Goal: Task Accomplishment & Management: Manage account settings

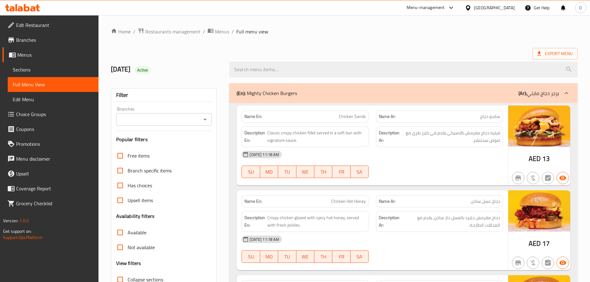
scroll to position [3689, 0]
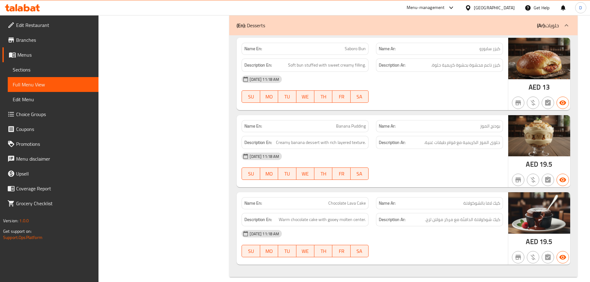
click at [495, 12] on div "[GEOGRAPHIC_DATA]" at bounding box center [490, 7] width 60 height 15
click at [493, 6] on div "[GEOGRAPHIC_DATA]" at bounding box center [494, 7] width 41 height 7
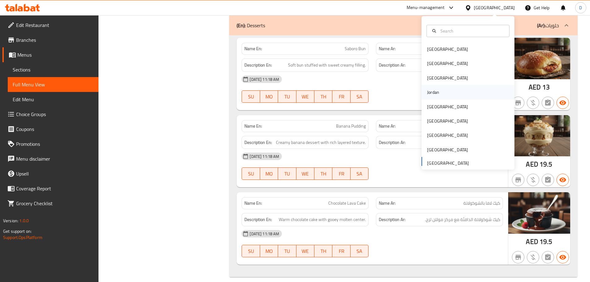
click at [428, 92] on div "Jordan" at bounding box center [433, 92] width 12 height 7
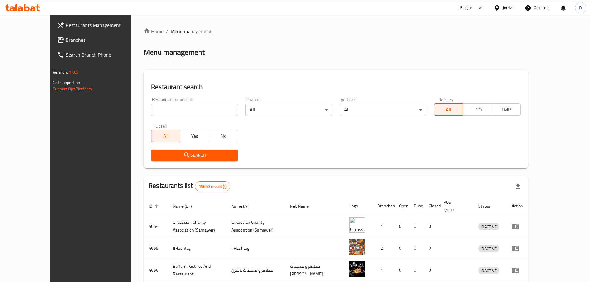
click at [66, 42] on span "Branches" at bounding box center [104, 39] width 77 height 7
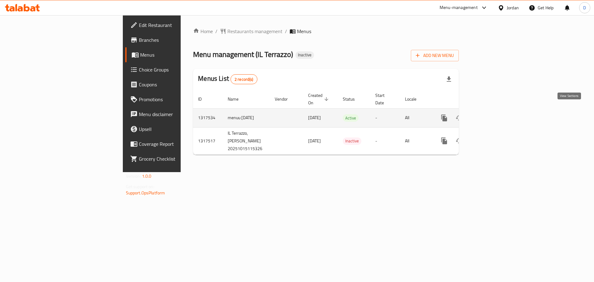
click at [493, 114] on icon "enhanced table" at bounding box center [488, 117] width 7 height 7
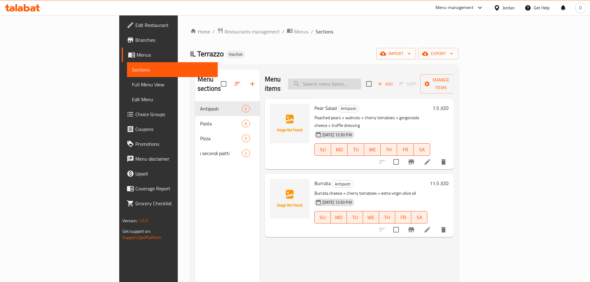
click at [351, 79] on input "search" at bounding box center [324, 84] width 73 height 11
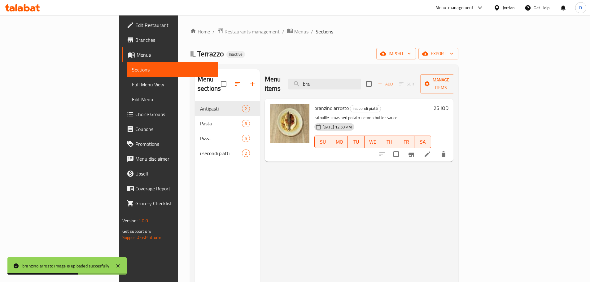
drag, startPoint x: 363, startPoint y: 79, endPoint x: 314, endPoint y: 80, distance: 48.9
click at [314, 80] on div "Menu items bra Add Sort Manage items" at bounding box center [359, 83] width 189 height 29
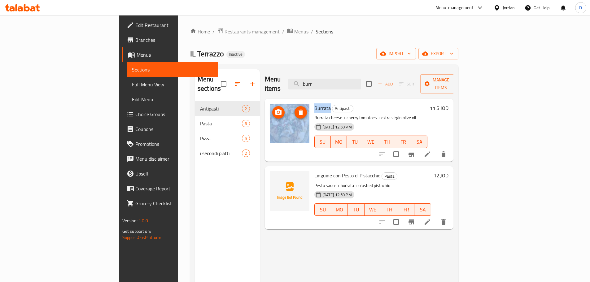
drag, startPoint x: 300, startPoint y: 99, endPoint x: 279, endPoint y: 102, distance: 20.9
click at [279, 102] on div "Burrata Antipasti Burrata cheese + cherry tomatoes + extra virgin olive oil 15-…" at bounding box center [359, 130] width 184 height 58
copy div "Burrata"
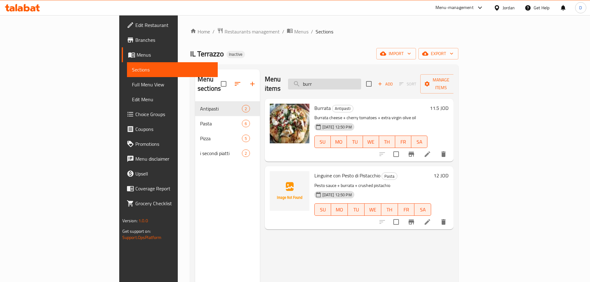
drag, startPoint x: 358, startPoint y: 78, endPoint x: 362, endPoint y: 80, distance: 4.4
click at [358, 79] on input "burr" at bounding box center [324, 84] width 73 height 11
drag, startPoint x: 363, startPoint y: 80, endPoint x: 329, endPoint y: 81, distance: 34.7
click at [329, 81] on div "Menu items burr Add Sort Manage items" at bounding box center [359, 83] width 189 height 29
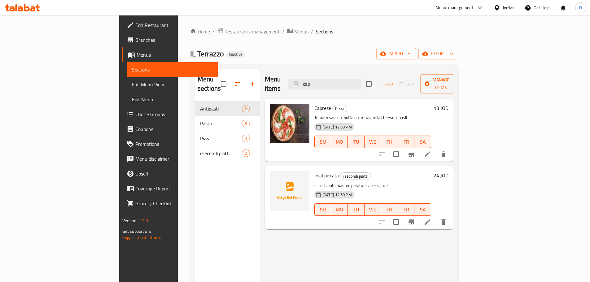
drag, startPoint x: 369, startPoint y: 81, endPoint x: 307, endPoint y: 81, distance: 61.9
click at [307, 81] on div "Menu items cap Add Sort Manage items" at bounding box center [359, 83] width 189 height 29
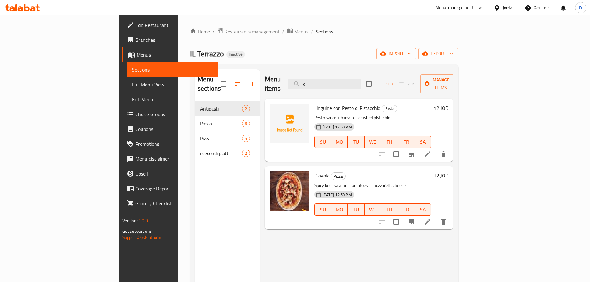
drag, startPoint x: 361, startPoint y: 82, endPoint x: 322, endPoint y: 86, distance: 39.5
click at [322, 86] on div "Menu items di Add Sort Manage items" at bounding box center [359, 83] width 189 height 29
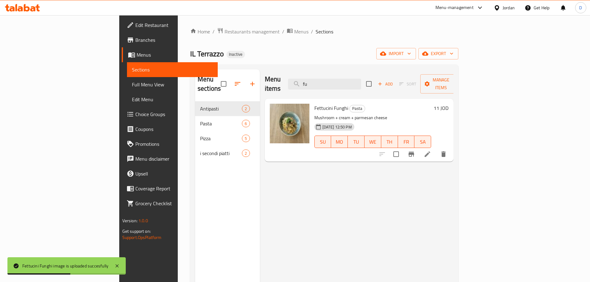
drag, startPoint x: 352, startPoint y: 83, endPoint x: 314, endPoint y: 86, distance: 37.9
click at [314, 86] on div "Menu items fu Add Sort Manage items" at bounding box center [359, 83] width 189 height 29
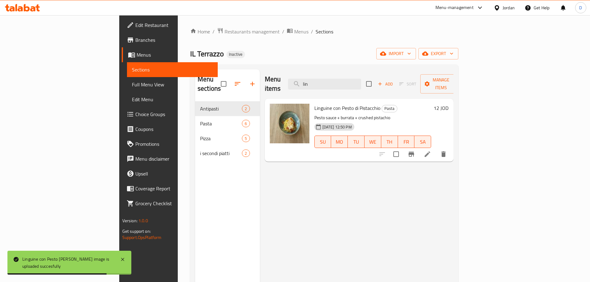
drag, startPoint x: 358, startPoint y: 83, endPoint x: 320, endPoint y: 85, distance: 38.5
click at [320, 85] on div "Menu items lin Add Sort Manage items" at bounding box center [359, 83] width 189 height 29
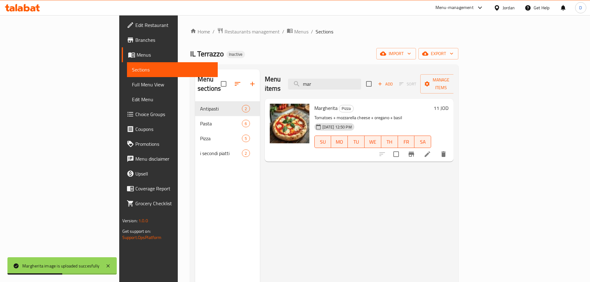
drag, startPoint x: 362, startPoint y: 82, endPoint x: 330, endPoint y: 85, distance: 31.7
click at [330, 85] on div "Menu items mar Add Sort Manage items" at bounding box center [359, 83] width 189 height 29
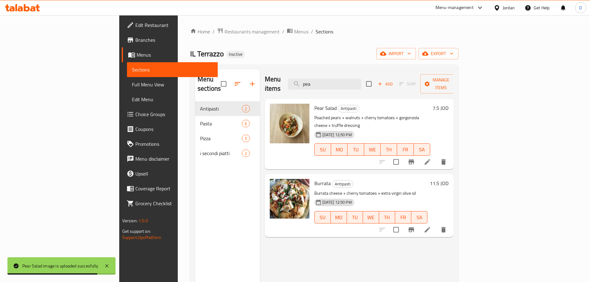
drag, startPoint x: 367, startPoint y: 80, endPoint x: 312, endPoint y: 81, distance: 55.1
click at [312, 81] on div "Menu items pea Add Sort Manage items" at bounding box center [359, 83] width 189 height 29
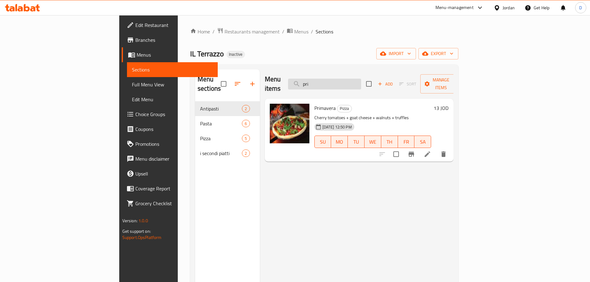
drag, startPoint x: 365, startPoint y: 80, endPoint x: 333, endPoint y: 80, distance: 32.2
click at [333, 80] on input "pri" at bounding box center [324, 84] width 73 height 11
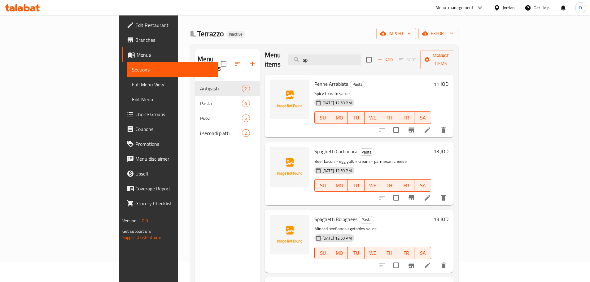
scroll to position [31, 0]
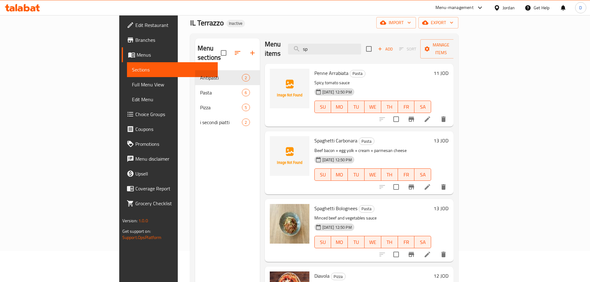
drag, startPoint x: 361, startPoint y: 46, endPoint x: 289, endPoint y: 46, distance: 71.8
click at [289, 46] on div "Menu items sp Add Sort Manage items" at bounding box center [359, 48] width 189 height 29
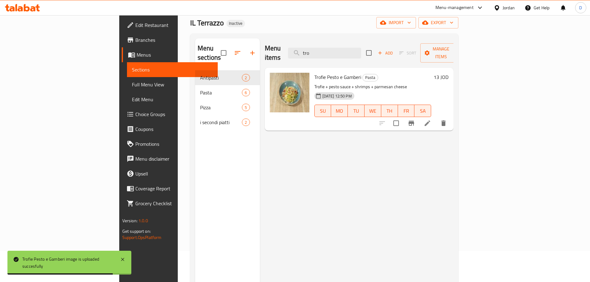
drag, startPoint x: 358, startPoint y: 54, endPoint x: 315, endPoint y: 53, distance: 43.0
click at [315, 53] on div "Menu items tro Add Sort Manage items" at bounding box center [359, 52] width 189 height 29
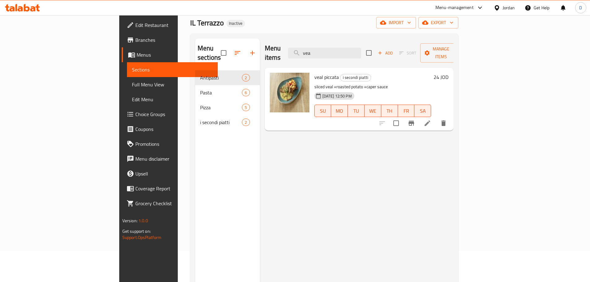
drag, startPoint x: 370, startPoint y: 48, endPoint x: 301, endPoint y: 51, distance: 69.4
click at [301, 51] on div "Menu items vea Add Sort Manage items" at bounding box center [359, 52] width 189 height 29
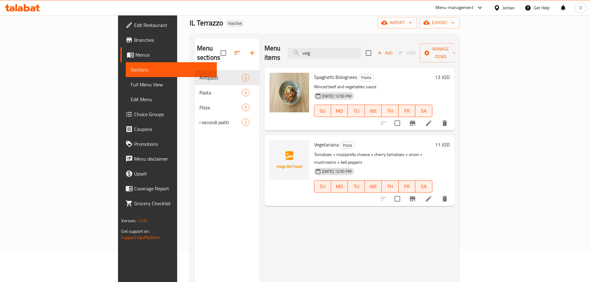
type input "veg"
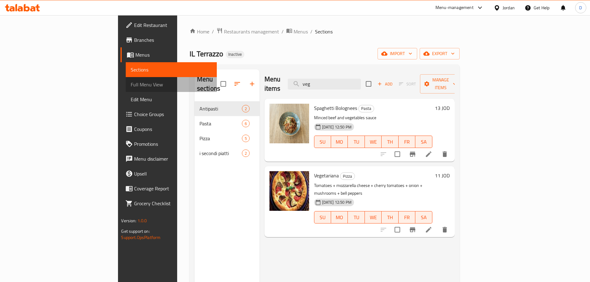
click at [131, 83] on span "Full Menu View" at bounding box center [171, 84] width 81 height 7
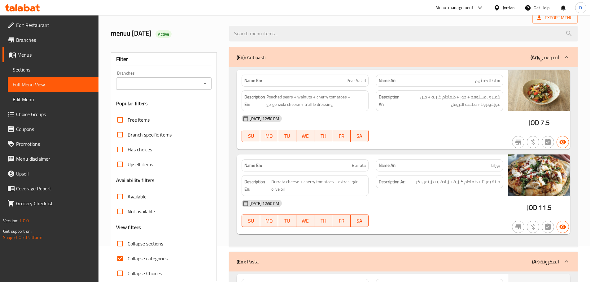
scroll to position [62, 0]
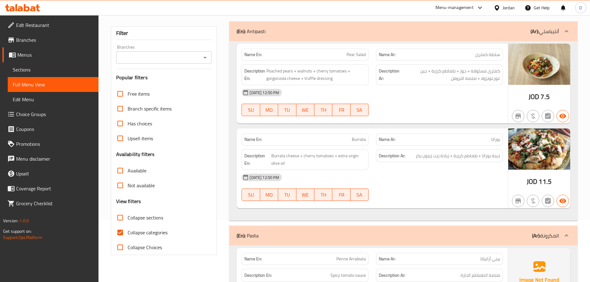
drag, startPoint x: 121, startPoint y: 232, endPoint x: 271, endPoint y: 221, distance: 150.9
click at [125, 232] on input "Collapse categories" at bounding box center [120, 232] width 15 height 15
checkbox input "false"
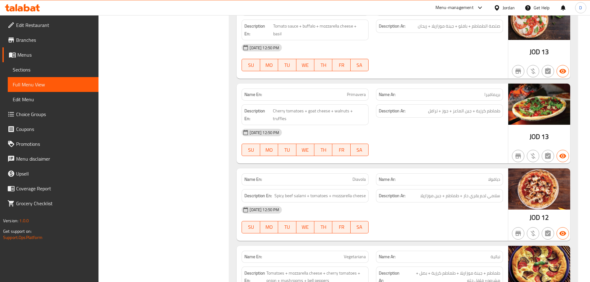
scroll to position [820, 0]
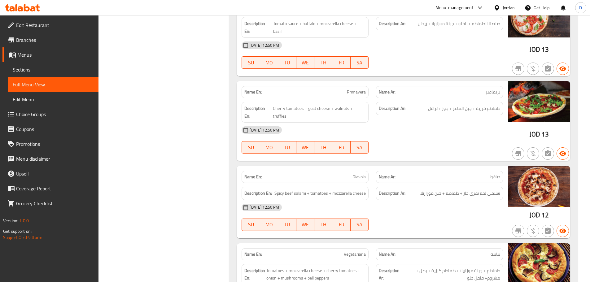
click at [512, 11] on div "Jordan" at bounding box center [503, 7] width 31 height 15
click at [506, 11] on div "Jordan" at bounding box center [508, 7] width 12 height 7
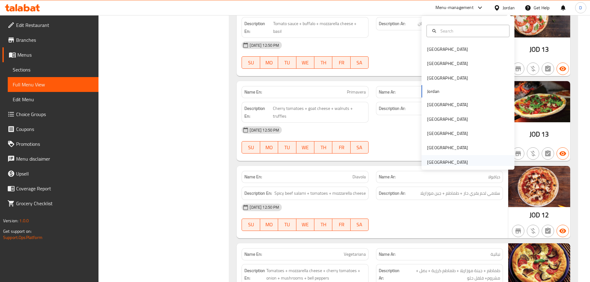
click at [455, 159] on div "[GEOGRAPHIC_DATA]" at bounding box center [447, 162] width 41 height 7
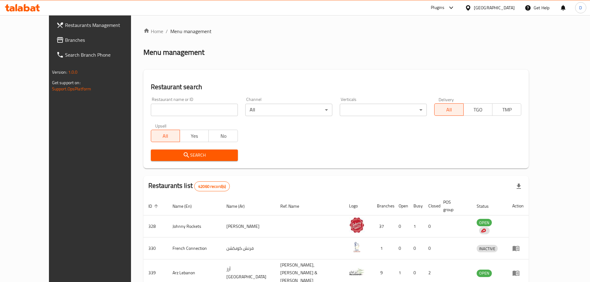
click at [65, 41] on span "Branches" at bounding box center [103, 39] width 77 height 7
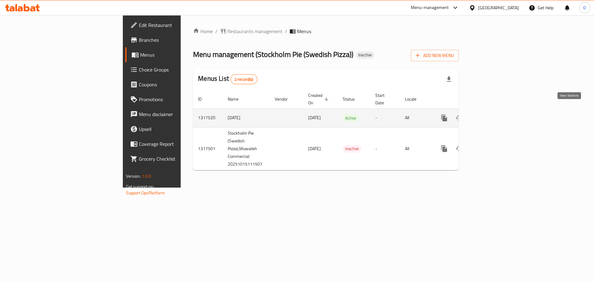
click at [493, 114] on icon "enhanced table" at bounding box center [488, 117] width 7 height 7
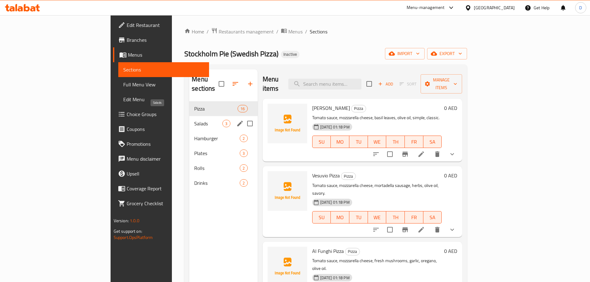
click at [194, 120] on span "Salads" at bounding box center [208, 123] width 28 height 7
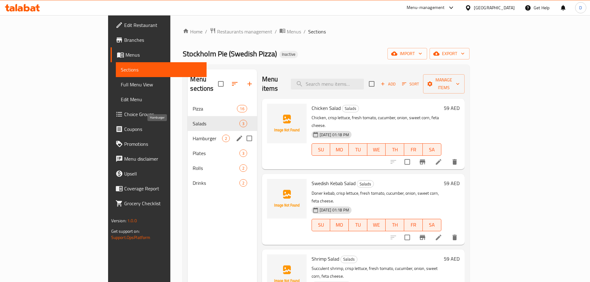
click at [193, 135] on span "Hamburger" at bounding box center [207, 138] width 29 height 7
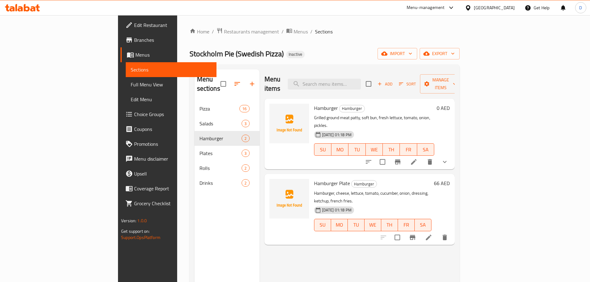
click at [134, 29] on span "Edit Restaurant" at bounding box center [172, 24] width 77 height 7
